Goal: Task Accomplishment & Management: Complete application form

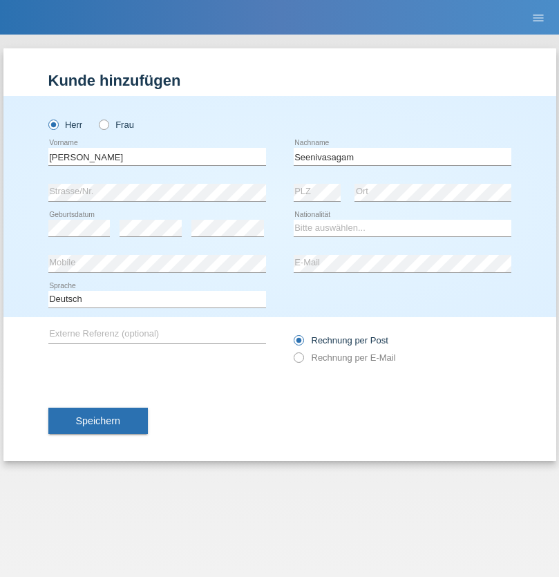
type input "Seenivasagam"
select select "LK"
select select "C"
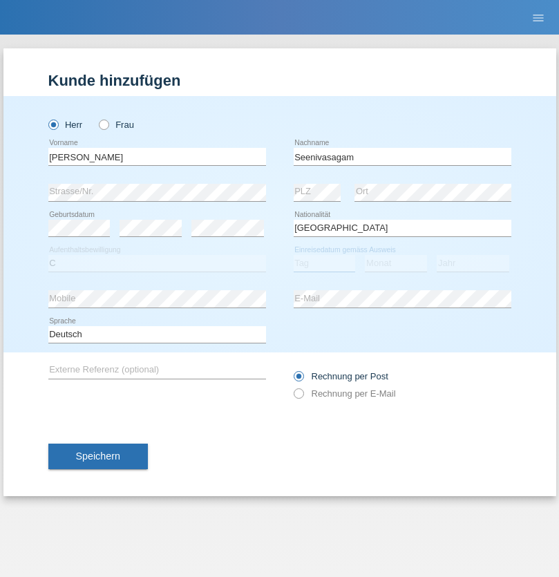
select select "03"
select select "08"
select select "2009"
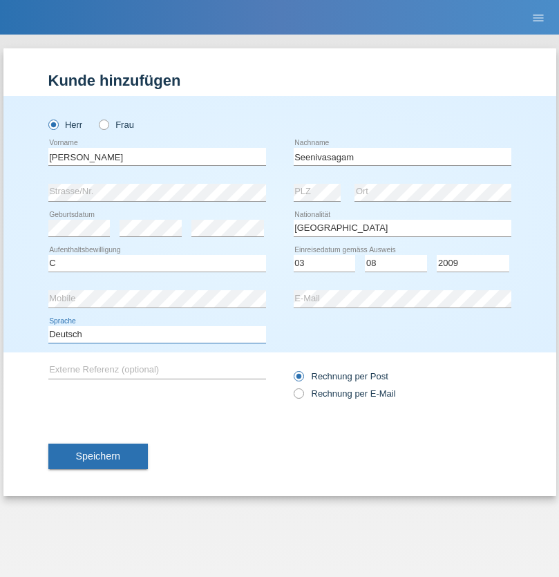
select select "en"
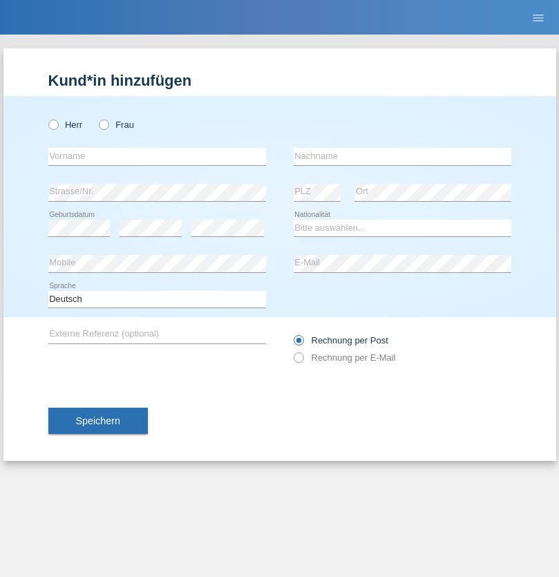
radio input "true"
click at [157, 156] on input "text" at bounding box center [157, 156] width 218 height 17
type input "Samuele"
click at [402, 156] on input "text" at bounding box center [403, 156] width 218 height 17
type input "Pizzardi"
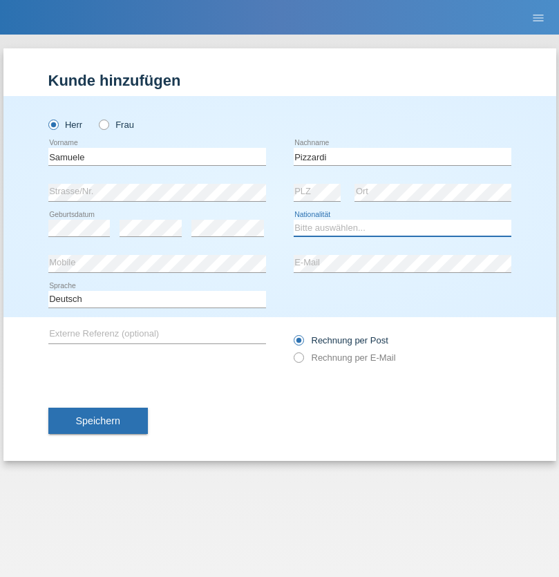
select select "IT"
select select "C"
select select "31"
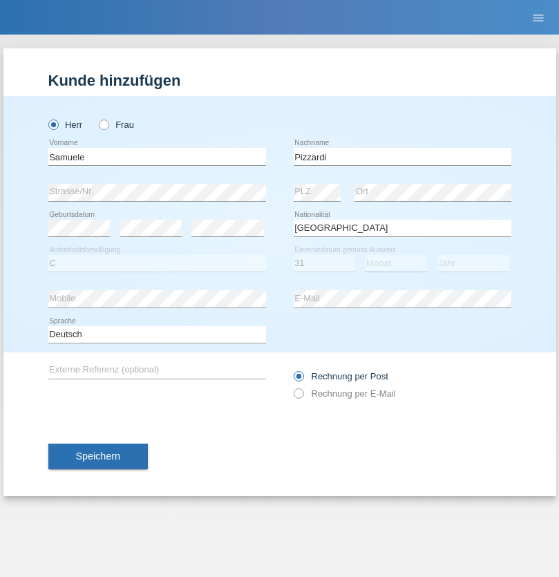
select select "12"
select select "2021"
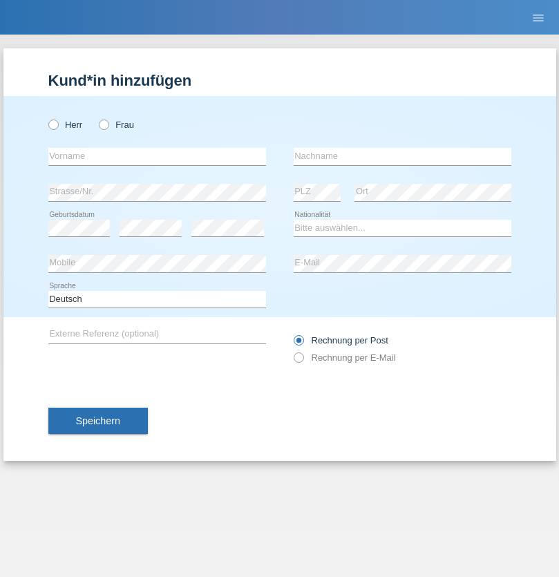
radio input "true"
click at [157, 156] on input "text" at bounding box center [157, 156] width 218 height 17
type input "Petar"
click at [402, 156] on input "text" at bounding box center [403, 156] width 218 height 17
type input "Katic"
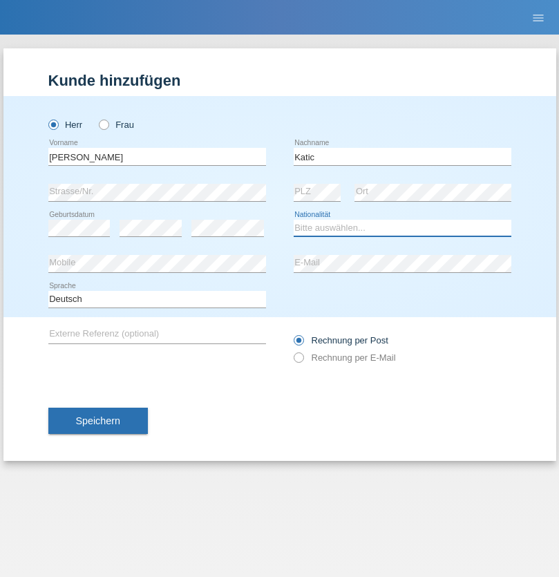
select select "HR"
select select "C"
select select "23"
select select "03"
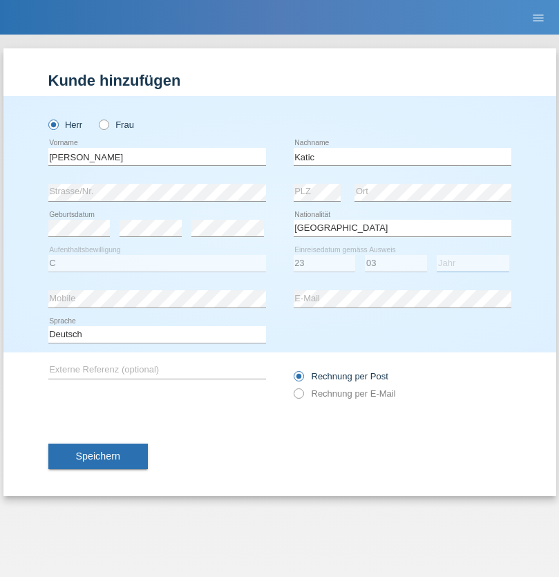
select select "2014"
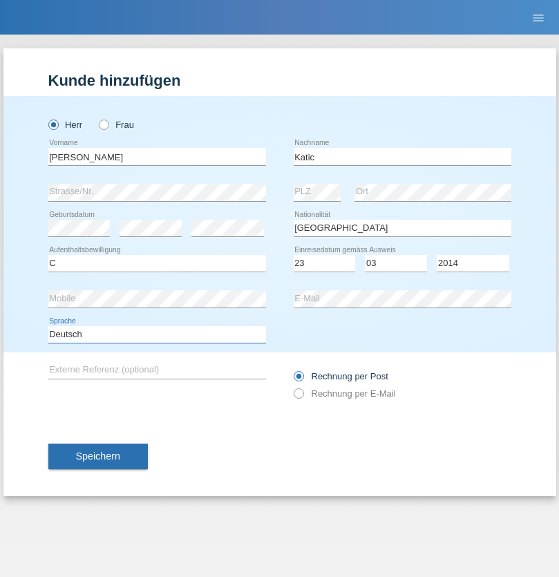
select select "en"
